Goal: Transaction & Acquisition: Purchase product/service

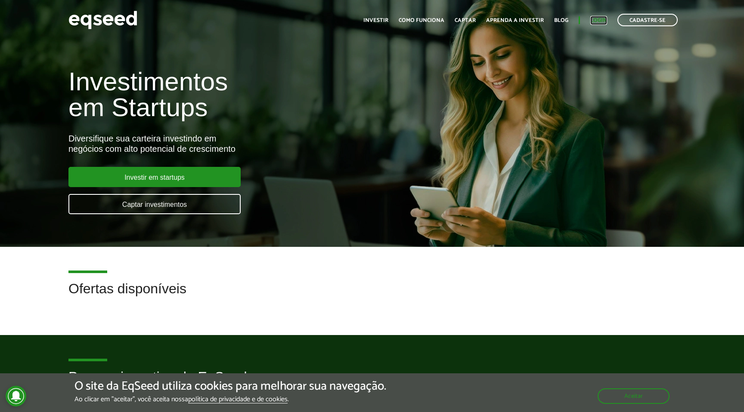
drag, startPoint x: 0, startPoint y: 0, endPoint x: 597, endPoint y: 25, distance: 597.2
click at [597, 23] on link "Login" at bounding box center [598, 21] width 17 height 6
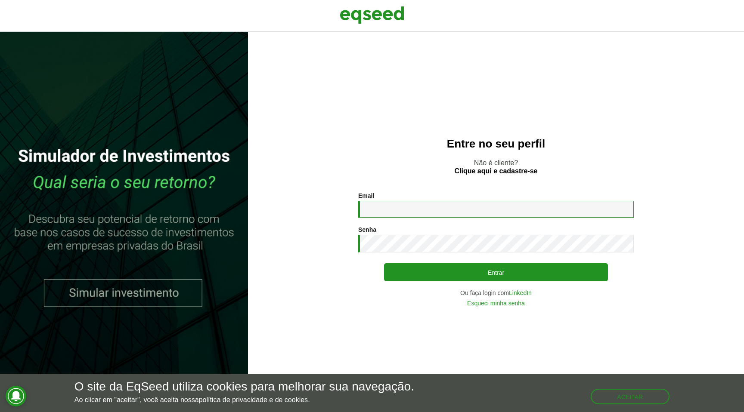
click at [465, 201] on input "Email *" at bounding box center [496, 209] width 276 height 17
type input "**********"
click at [430, 235] on div "Senha * Digite a senha que será usada em conjunto com seu e-mail." at bounding box center [496, 239] width 276 height 26
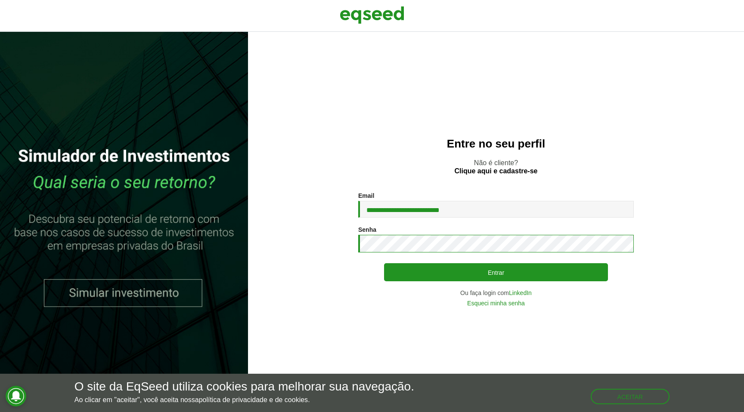
click at [384, 263] on button "Entrar" at bounding box center [496, 272] width 224 height 18
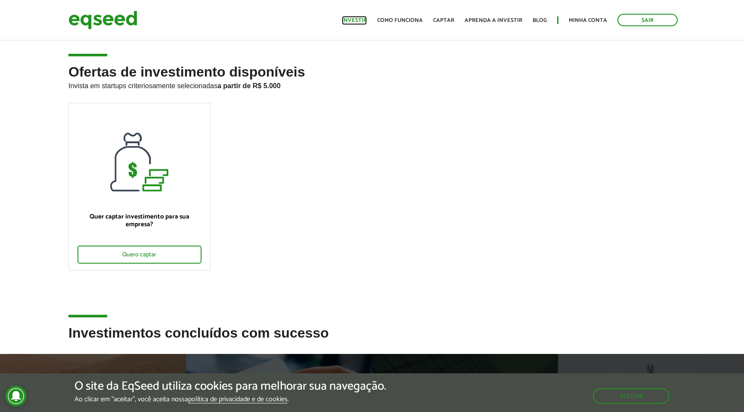
click at [358, 19] on link "Investir" at bounding box center [354, 21] width 25 height 6
click at [365, 19] on link "Investir" at bounding box center [354, 21] width 25 height 6
click at [77, 25] on img at bounding box center [102, 20] width 69 height 23
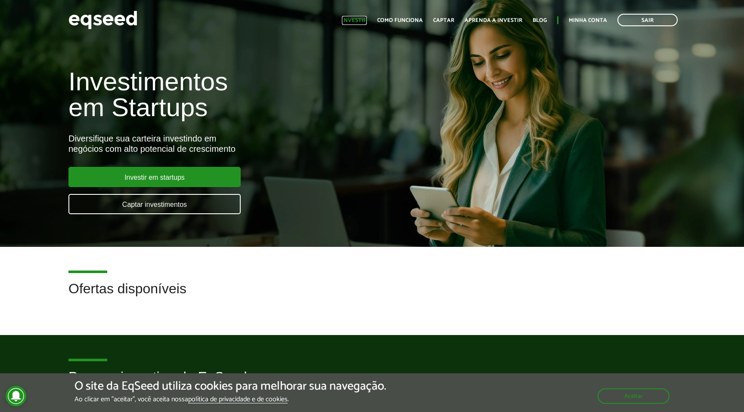
click at [356, 23] on link "Investir" at bounding box center [354, 21] width 25 height 6
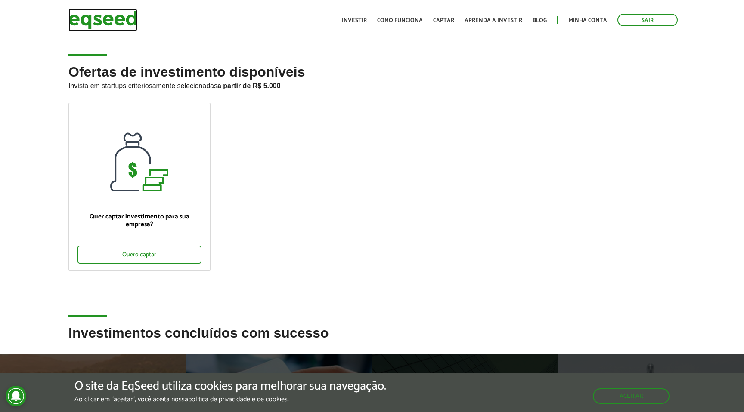
click at [111, 16] on img at bounding box center [102, 20] width 69 height 23
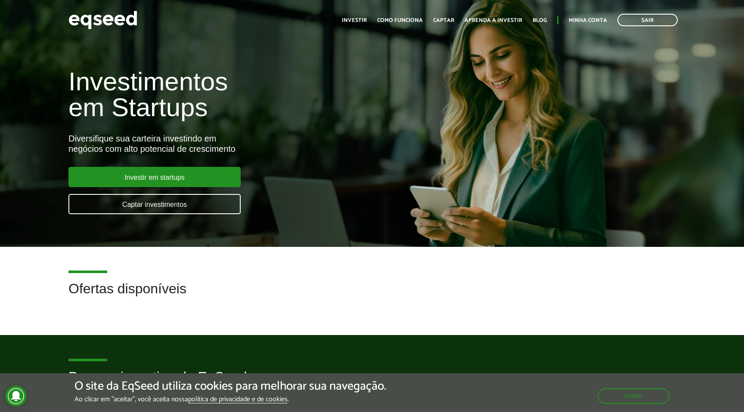
click at [102, 292] on h2 "Ofertas disponíveis" at bounding box center [371, 296] width 607 height 28
drag, startPoint x: 102, startPoint y: 292, endPoint x: 155, endPoint y: 291, distance: 52.5
click at [151, 291] on h2 "Ofertas disponíveis" at bounding box center [371, 296] width 607 height 28
click at [155, 291] on h2 "Ofertas disponíveis" at bounding box center [371, 296] width 607 height 28
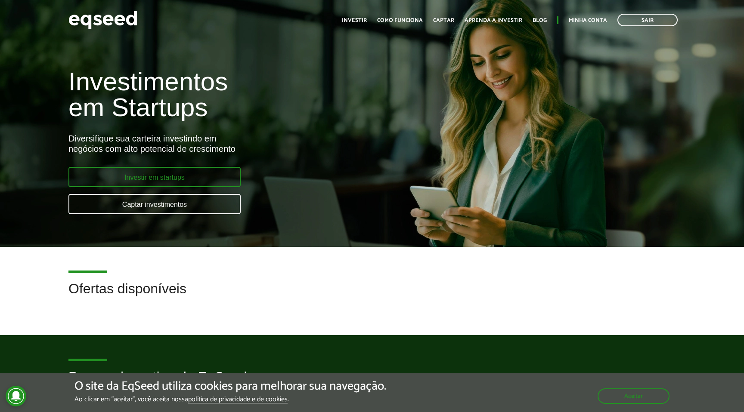
click at [178, 175] on link "Investir em startups" at bounding box center [154, 177] width 172 height 20
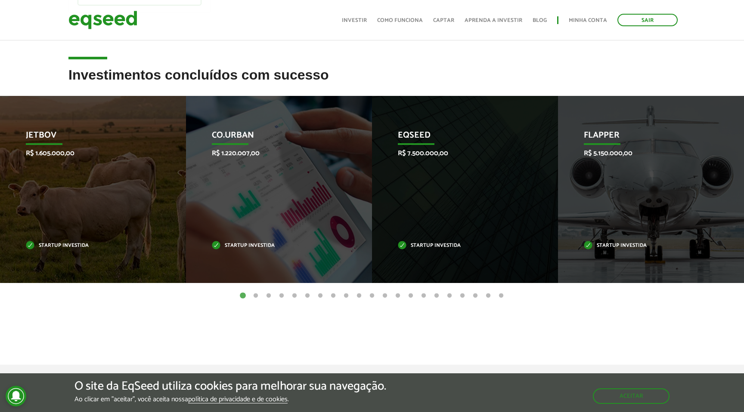
scroll to position [260, 0]
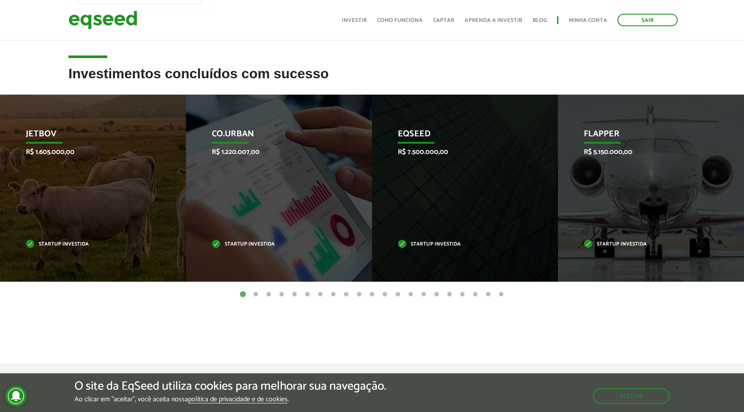
click at [256, 292] on button "2" at bounding box center [255, 295] width 9 height 9
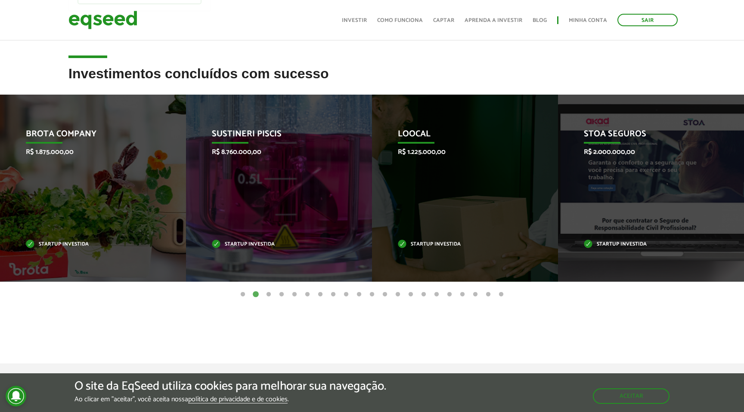
click at [241, 294] on button "1" at bounding box center [242, 295] width 9 height 9
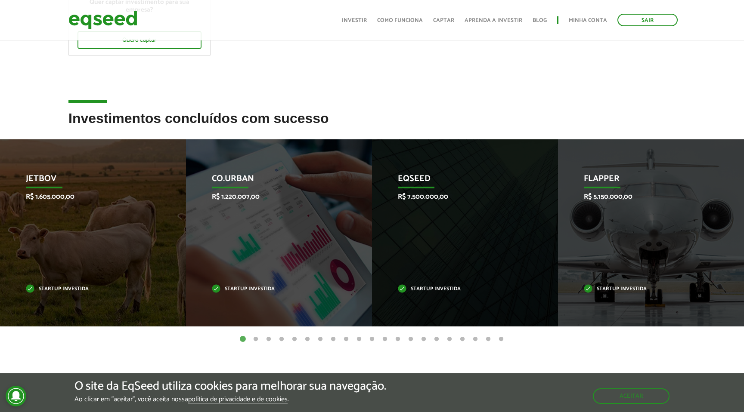
scroll to position [214, 0]
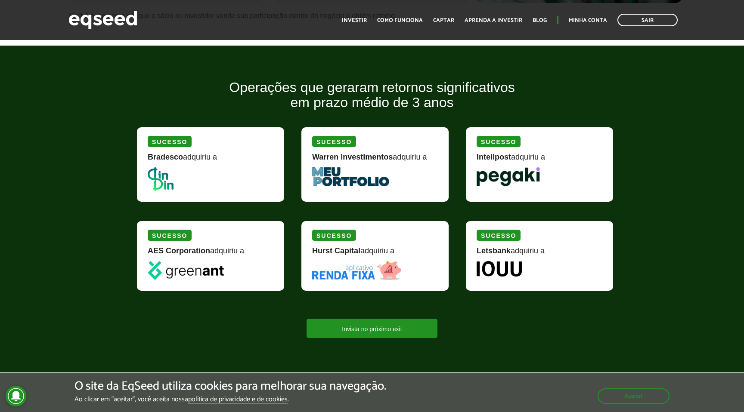
scroll to position [707, 0]
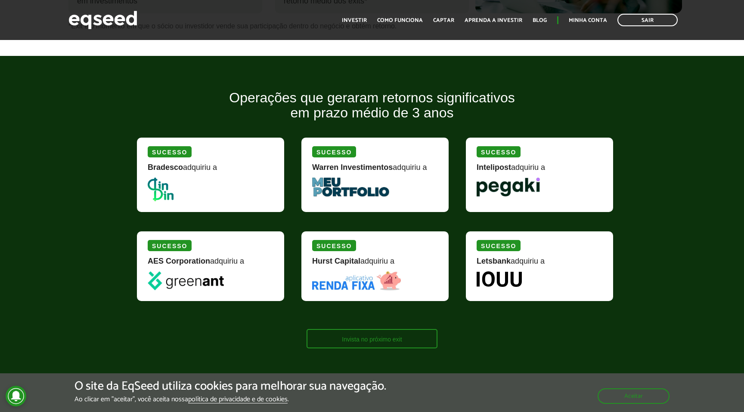
click at [378, 333] on link "Invista no próximo exit" at bounding box center [372, 338] width 130 height 19
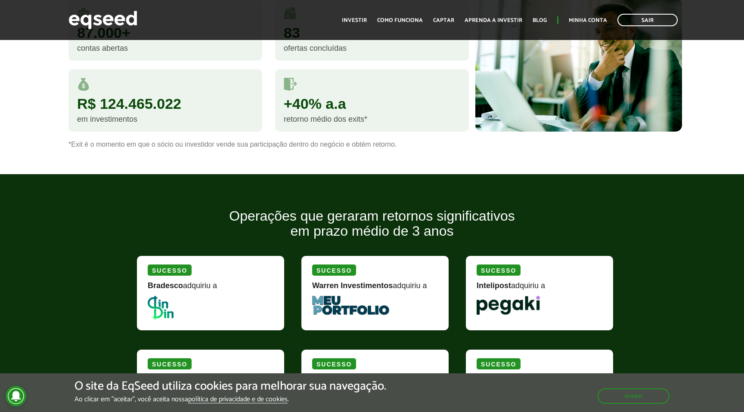
scroll to position [389, 0]
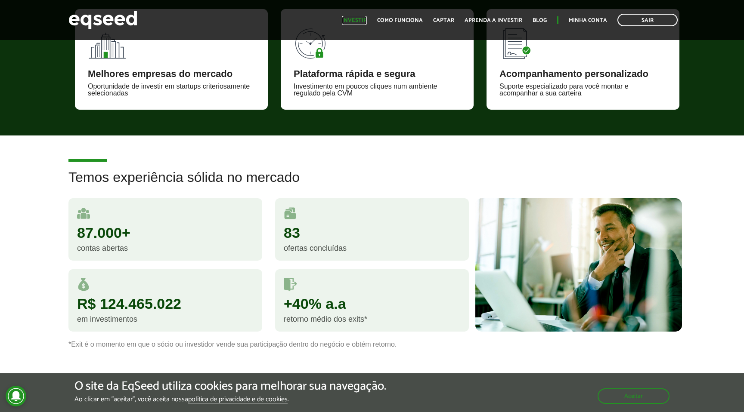
click at [360, 21] on link "Investir" at bounding box center [354, 21] width 25 height 6
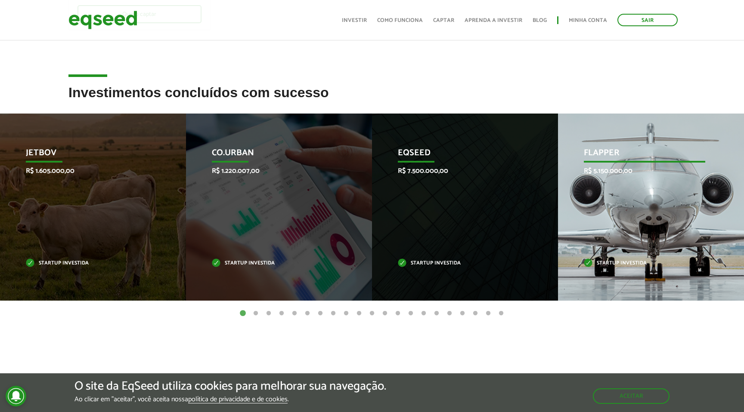
scroll to position [229, 0]
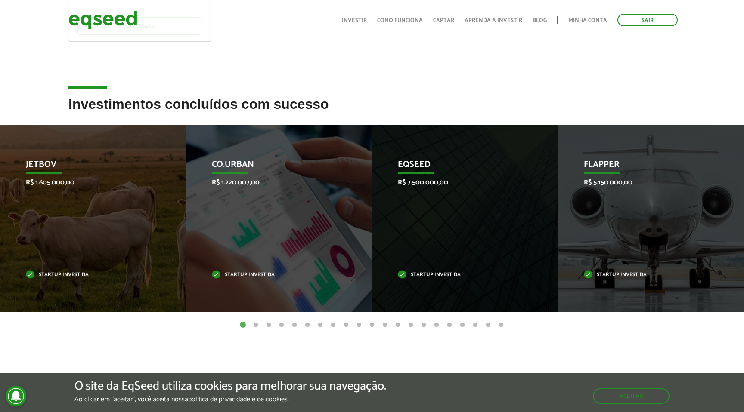
click at [254, 325] on button "2" at bounding box center [255, 325] width 9 height 9
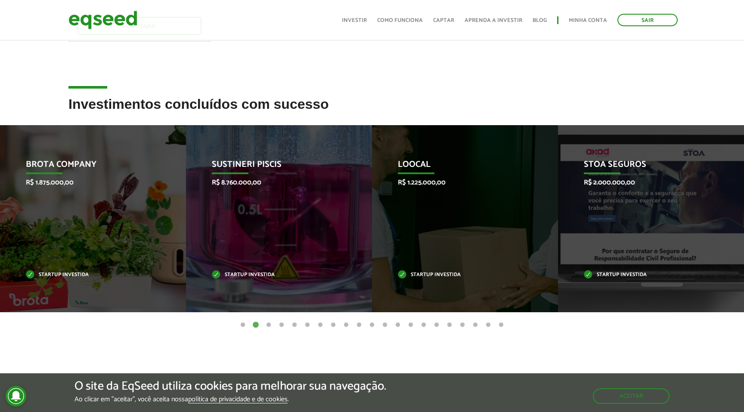
click at [268, 325] on button "3" at bounding box center [268, 325] width 9 height 9
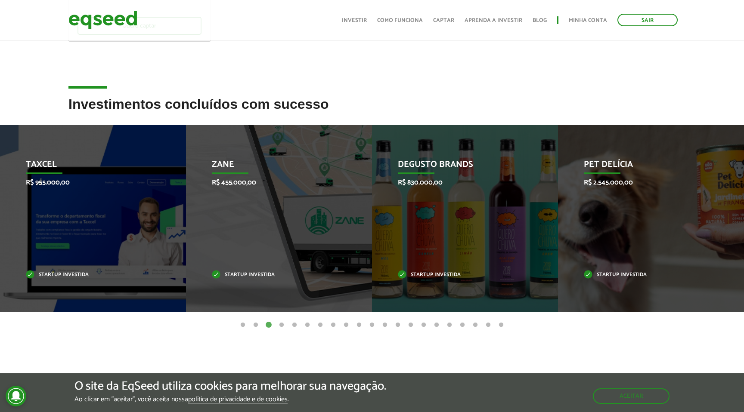
click at [281, 322] on button "4" at bounding box center [281, 325] width 9 height 9
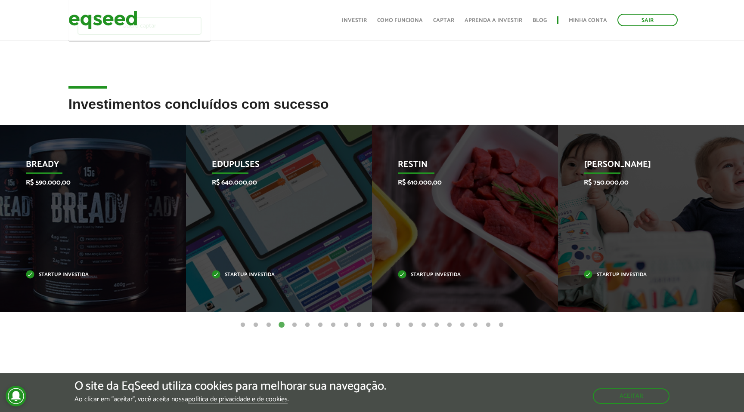
click at [240, 327] on button "1" at bounding box center [242, 325] width 9 height 9
